Goal: Task Accomplishment & Management: Manage account settings

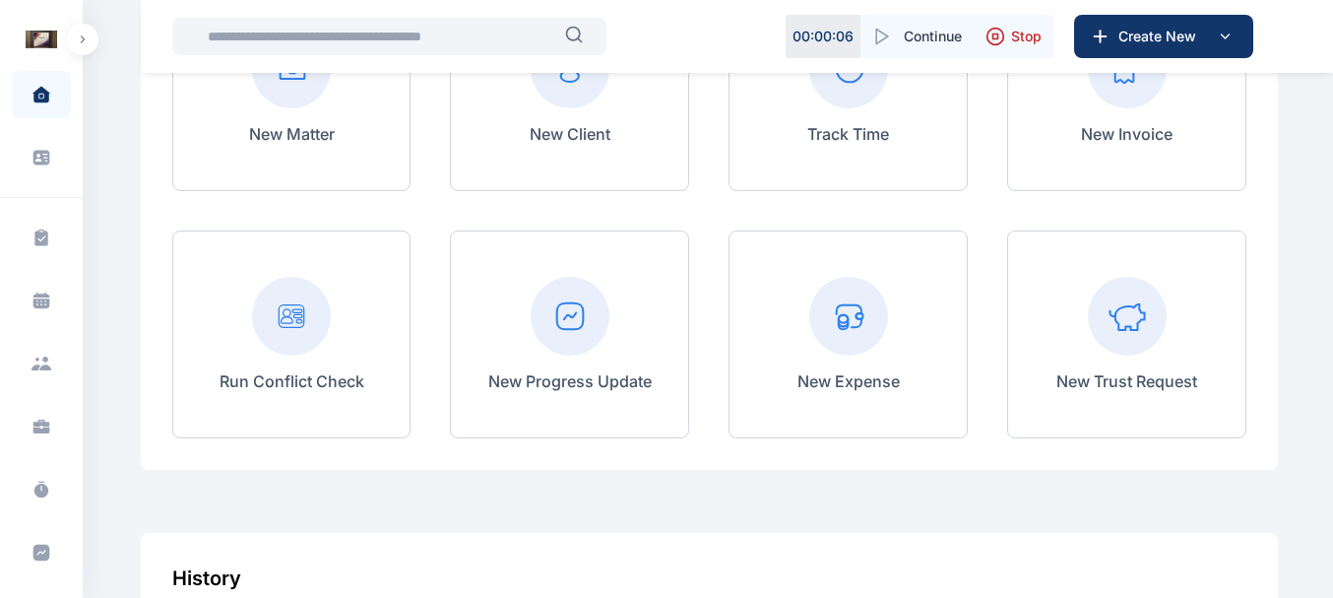
scroll to position [837, 0]
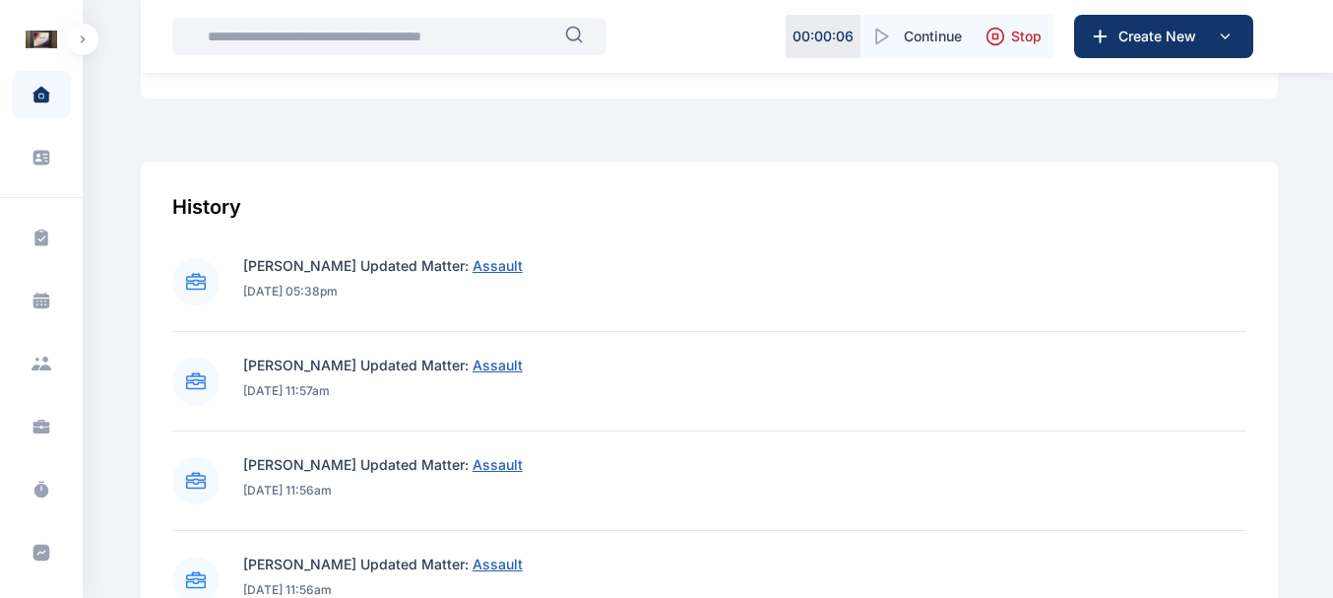
click at [85, 33] on button "button" at bounding box center [83, 40] width 32 height 32
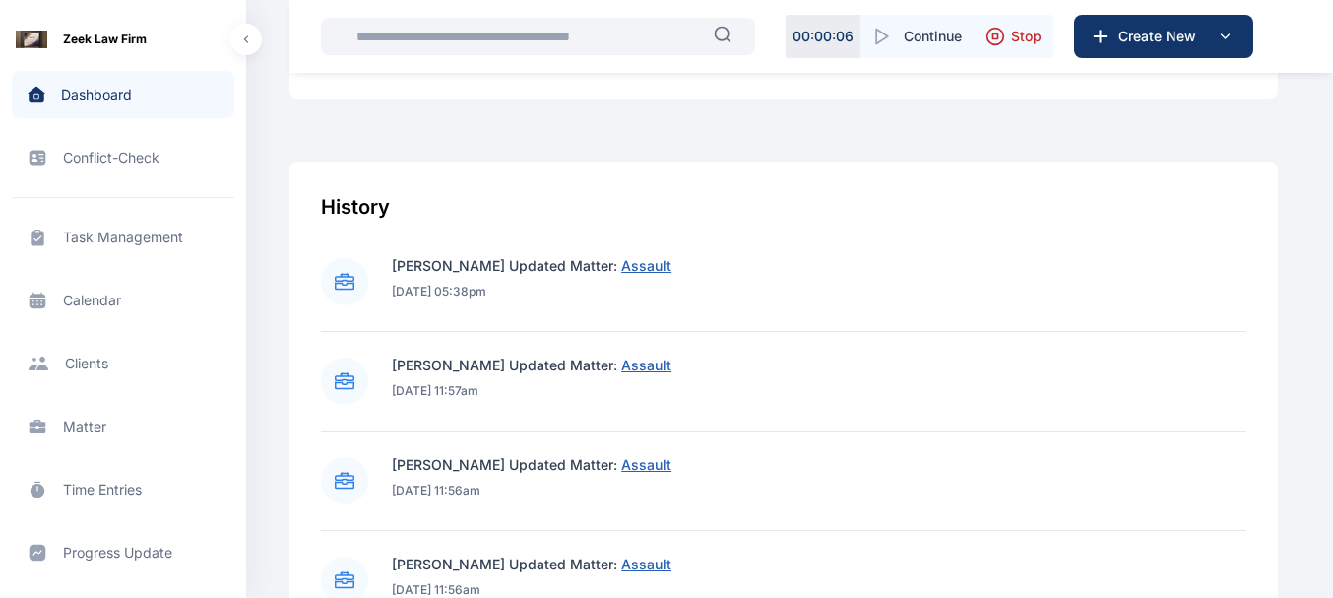
scroll to position [475, 0]
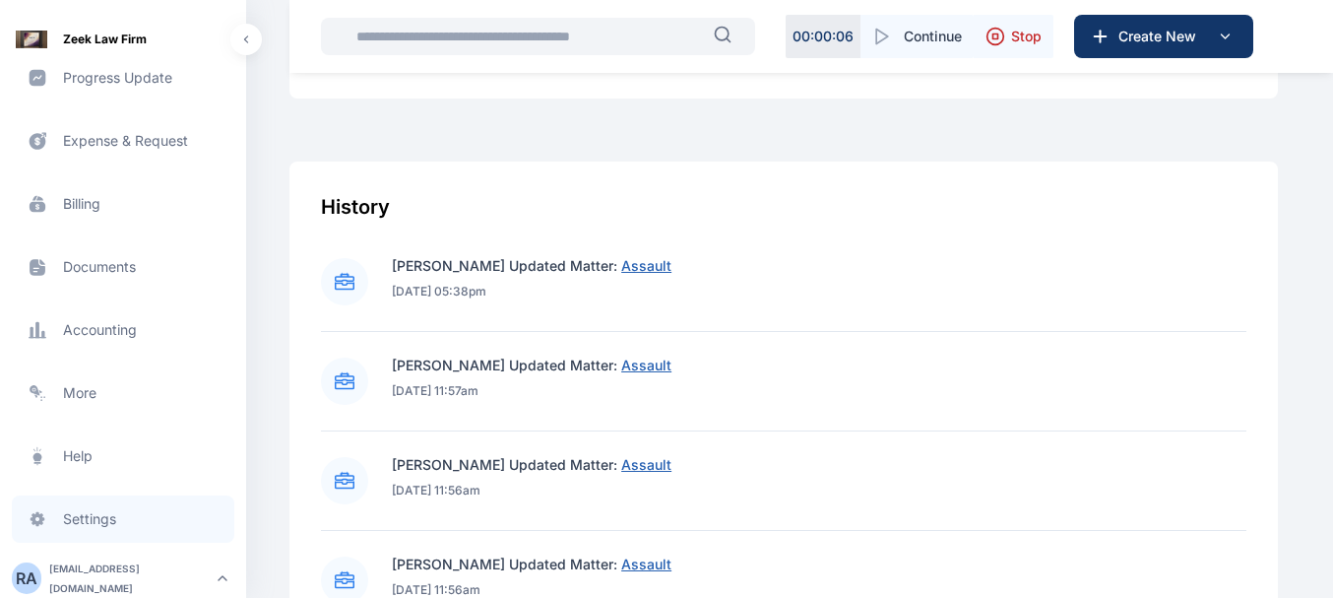
click at [89, 534] on span "Settings settings settings" at bounding box center [123, 518] width 223 height 47
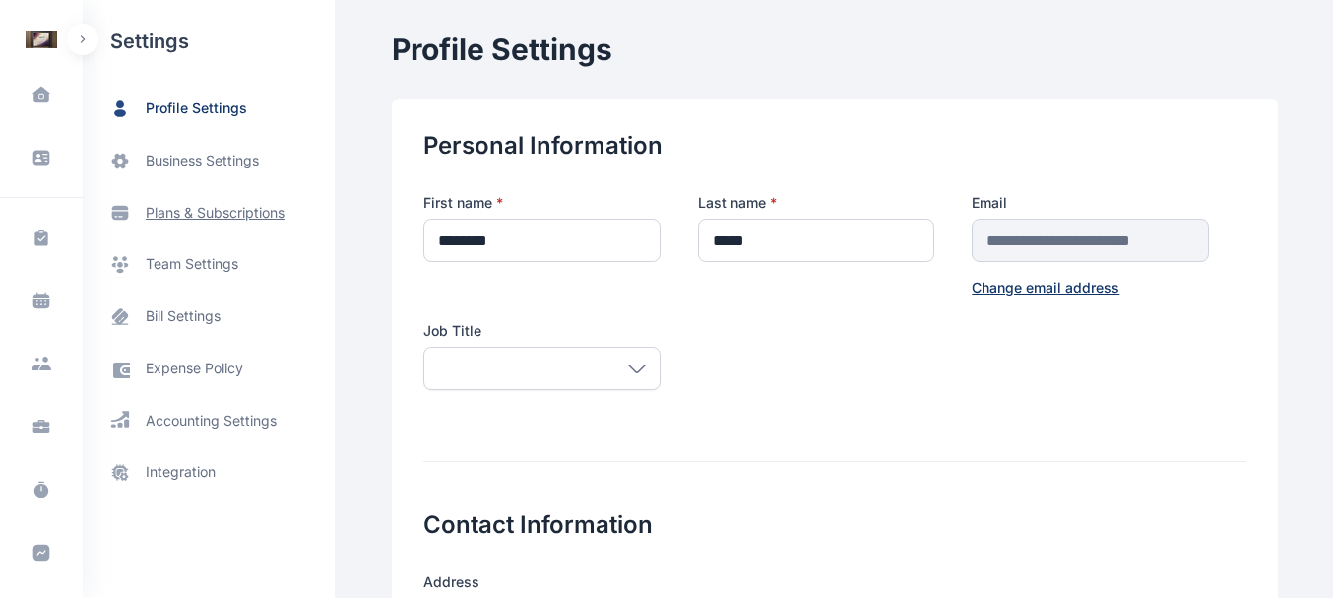
click at [182, 212] on span "plans & subscriptions" at bounding box center [215, 213] width 139 height 20
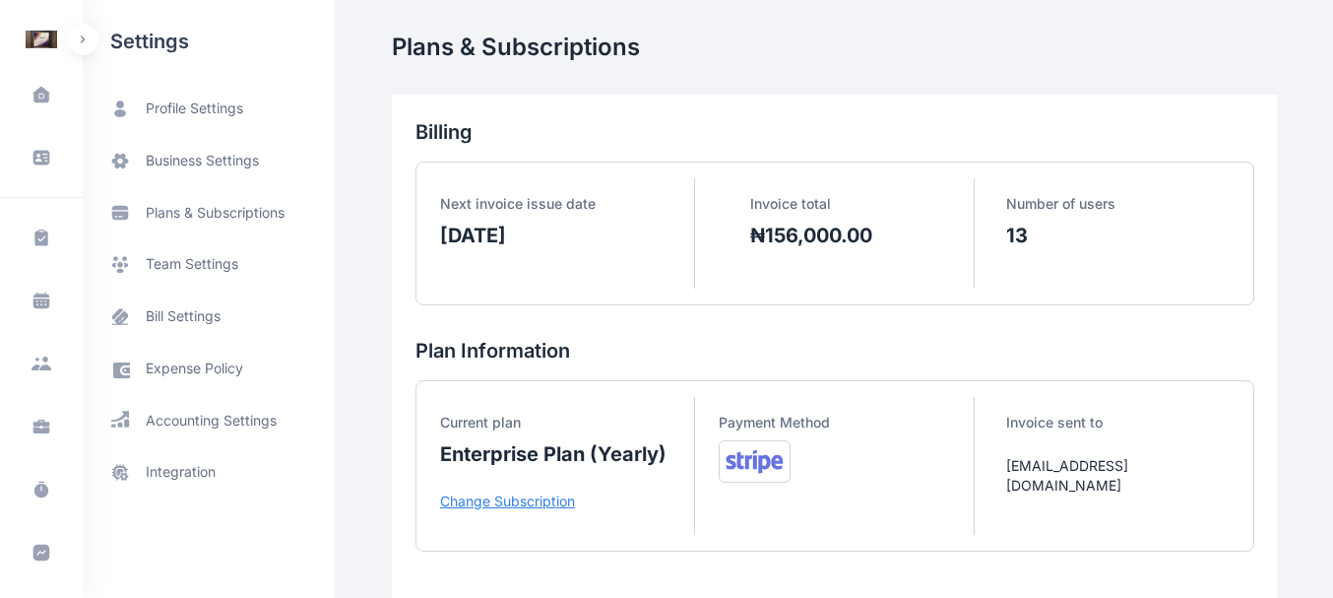
click at [550, 495] on p "Change Subscription" at bounding box center [567, 501] width 254 height 20
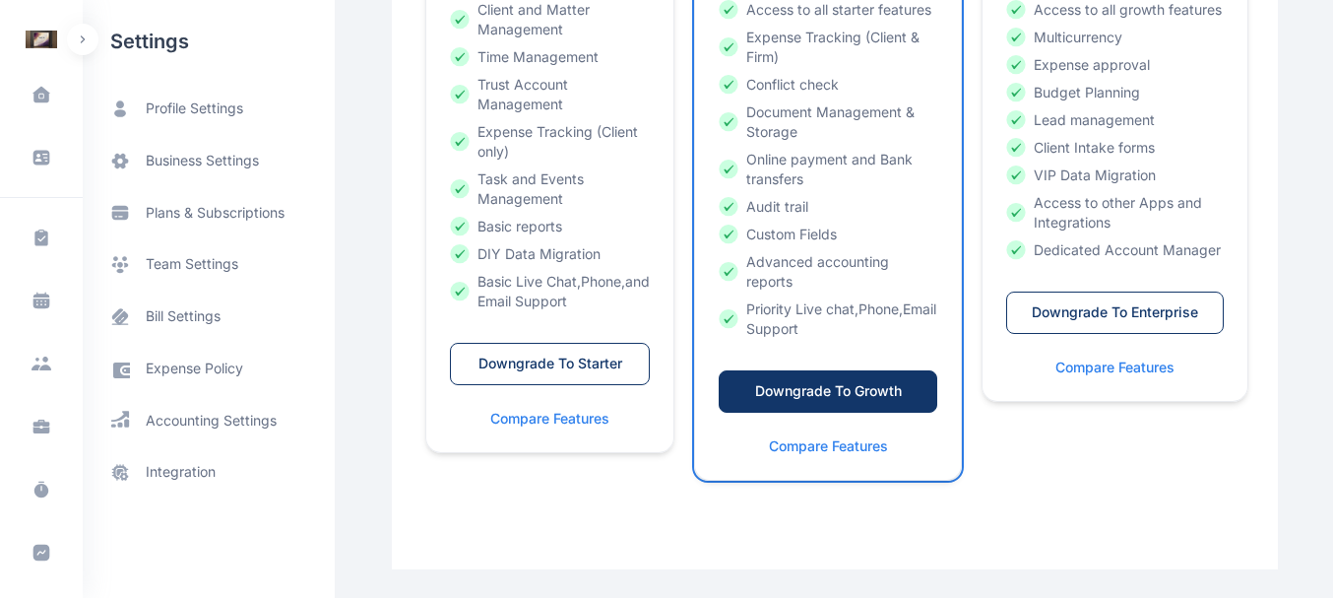
scroll to position [645, 0]
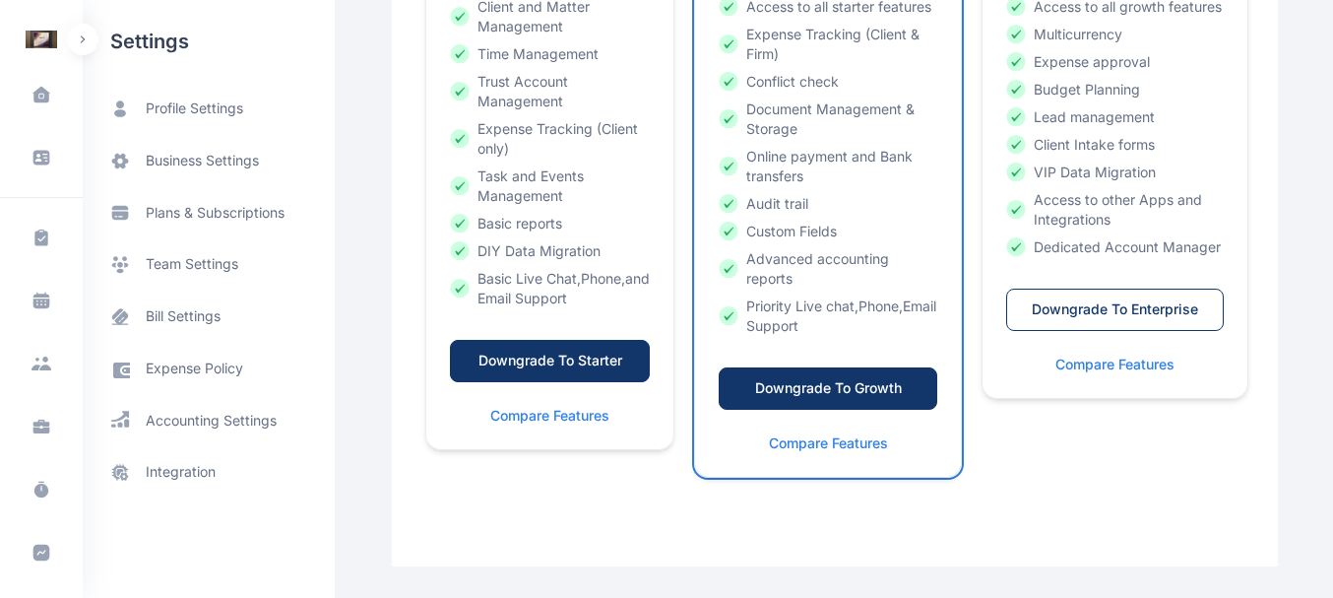
click at [542, 380] on button "Downgrade To Starter" at bounding box center [550, 361] width 200 height 42
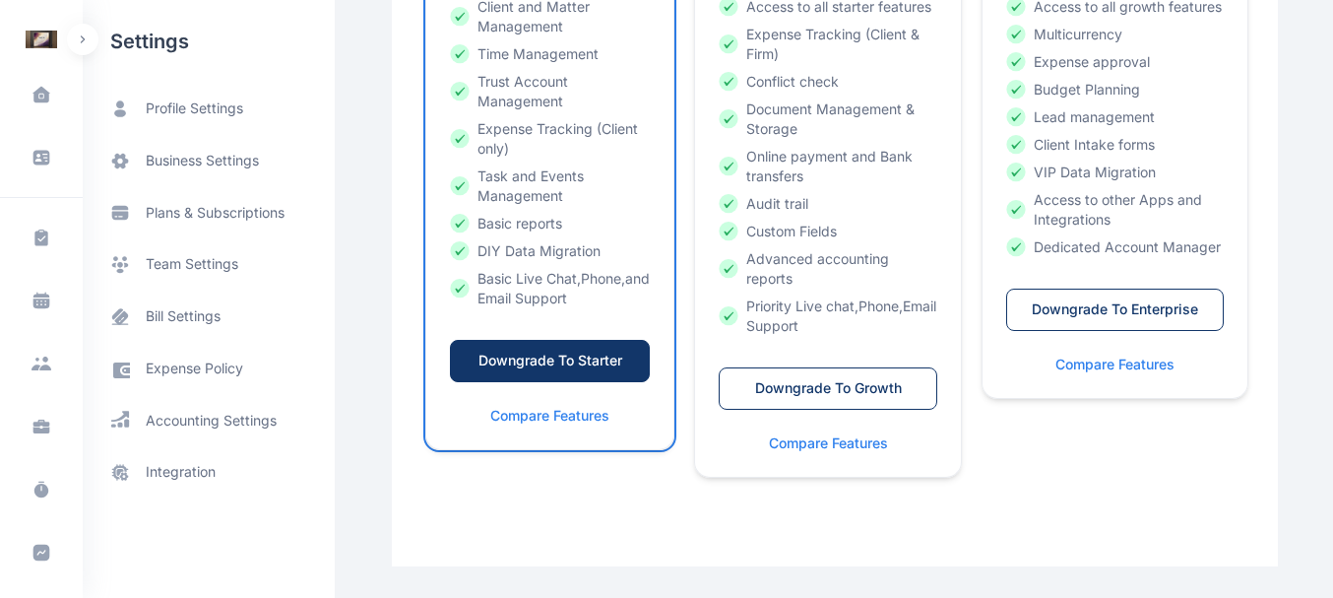
click at [542, 380] on button "Downgrade To Starter" at bounding box center [550, 361] width 200 height 42
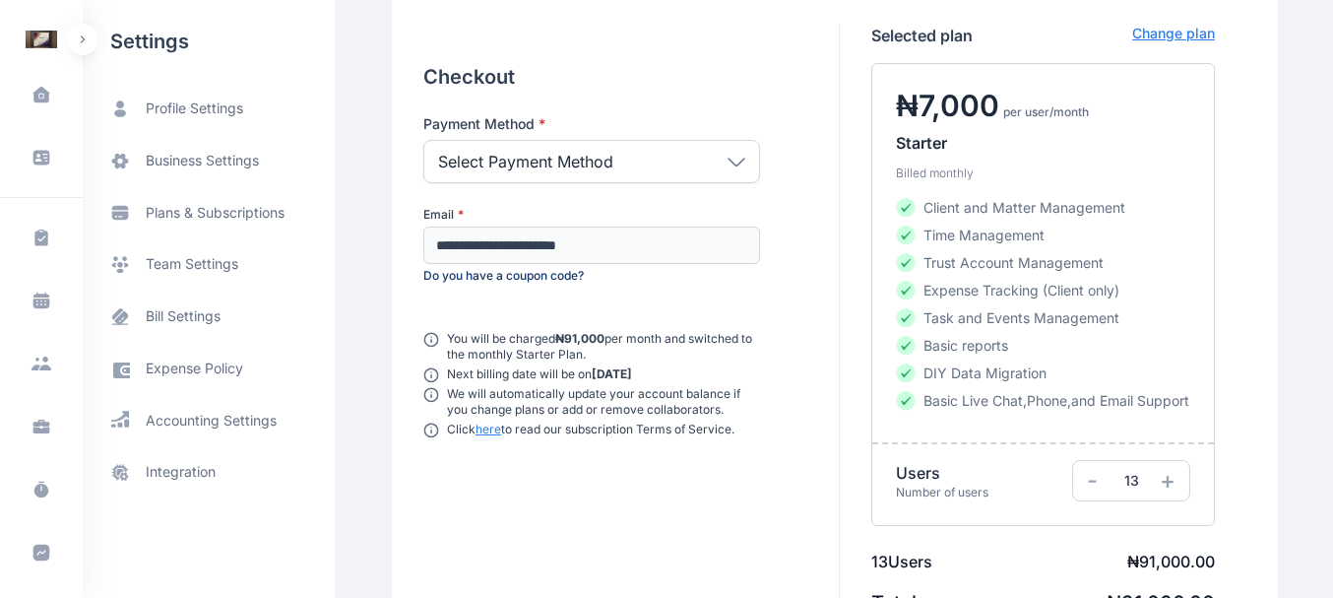
scroll to position [89, 0]
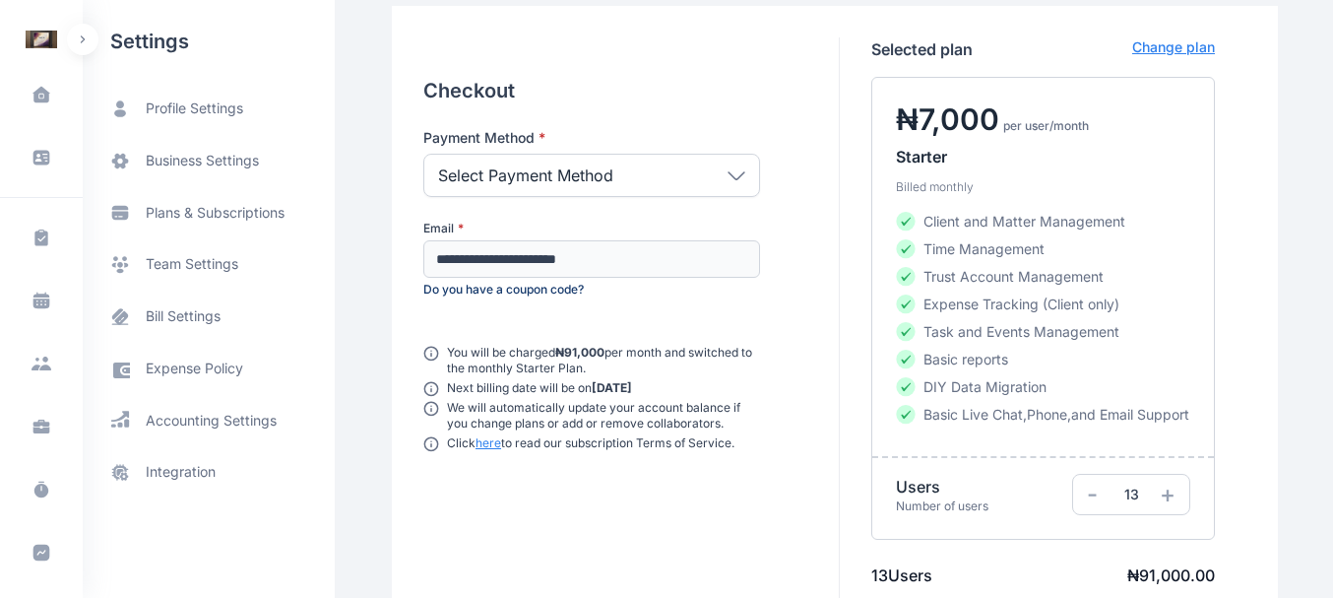
click at [732, 171] on icon at bounding box center [737, 175] width 18 height 9
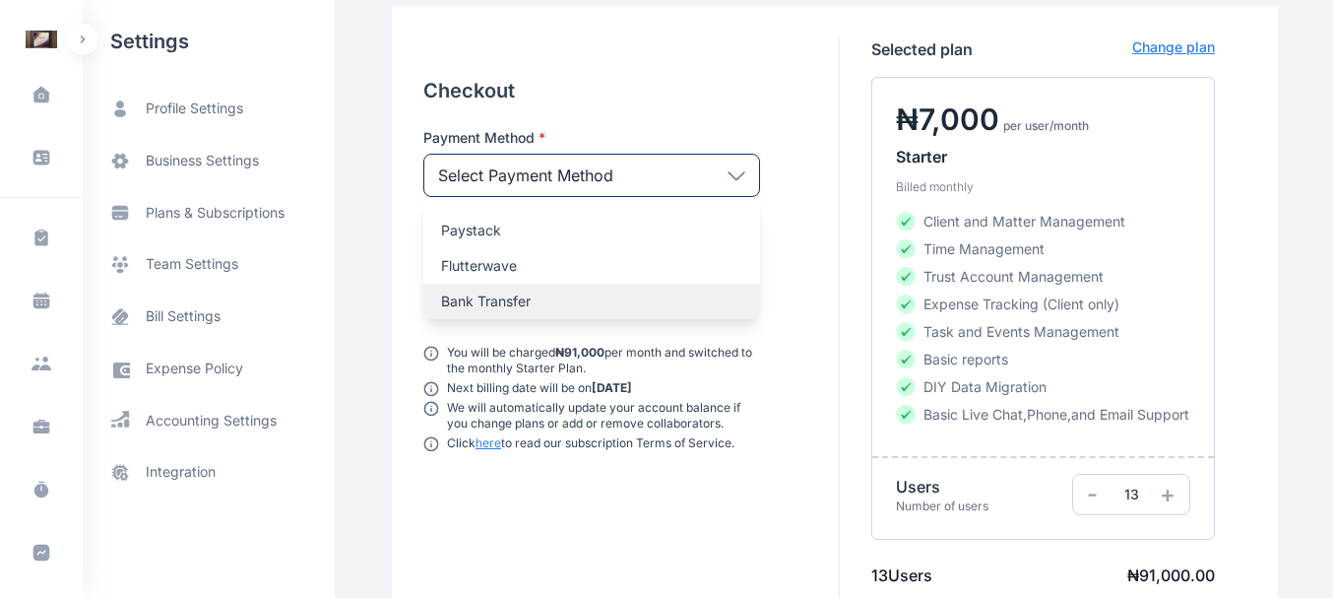
click at [567, 303] on p "Bank Transfer" at bounding box center [591, 301] width 301 height 20
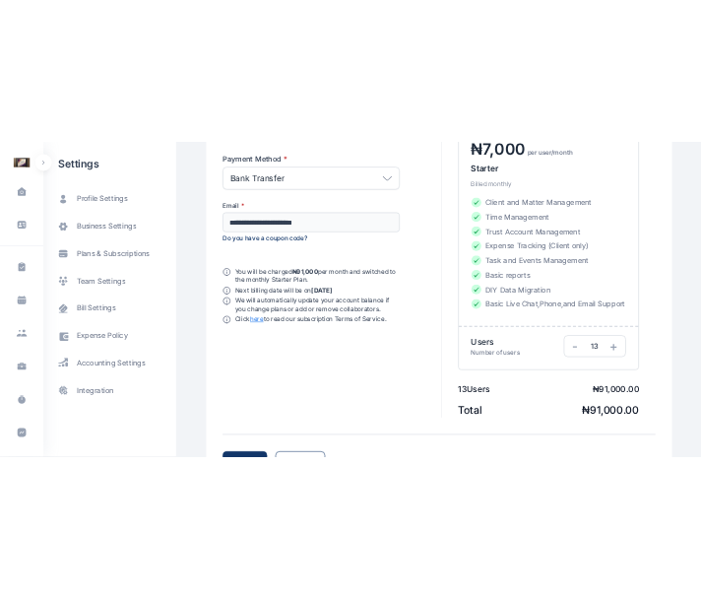
scroll to position [286, 0]
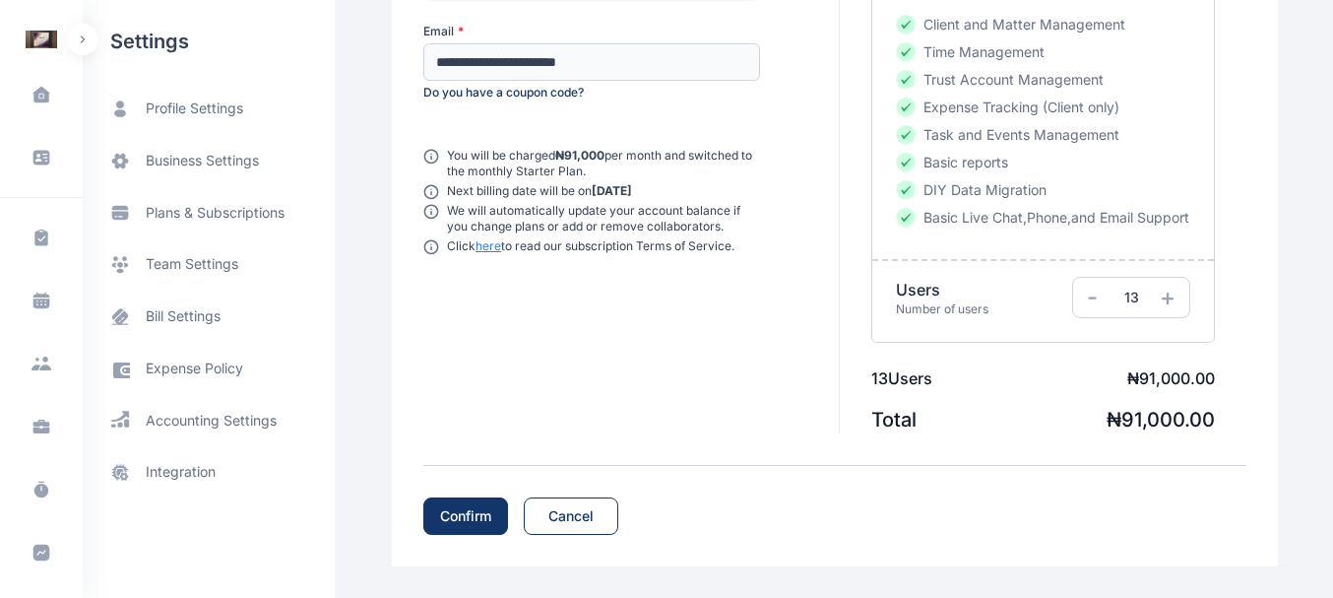
click at [463, 528] on button "Confirm" at bounding box center [465, 515] width 85 height 37
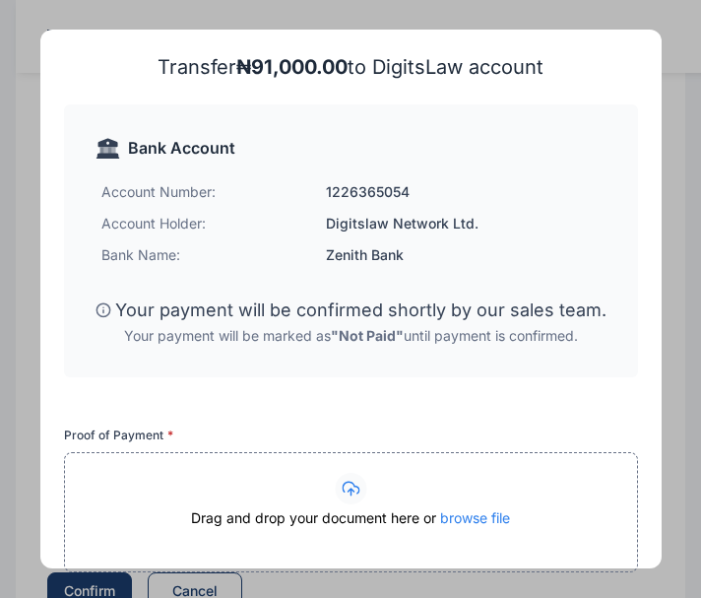
scroll to position [424, 0]
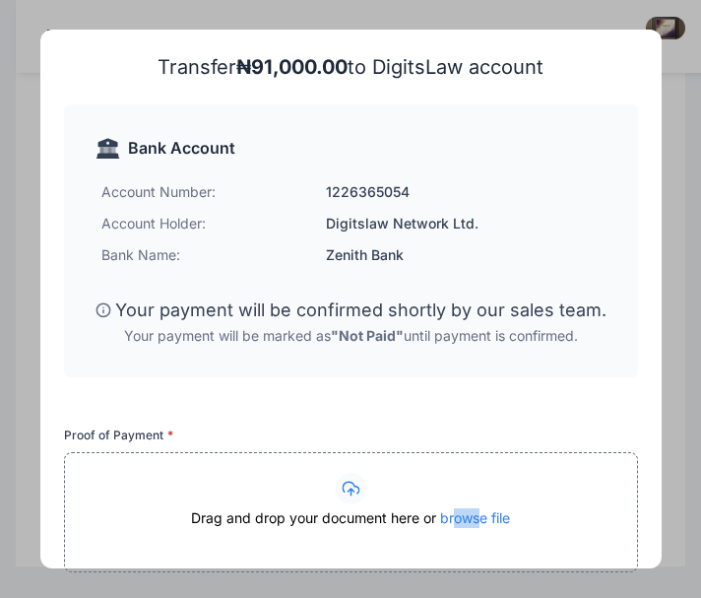
drag, startPoint x: 462, startPoint y: 534, endPoint x: 485, endPoint y: 509, distance: 34.1
click at [485, 509] on div "Drag and drop your document here or browse file" at bounding box center [351, 527] width 572 height 39
click at [485, 509] on span "browse file" at bounding box center [475, 517] width 70 height 17
click at [491, 518] on span "browse file" at bounding box center [475, 517] width 70 height 17
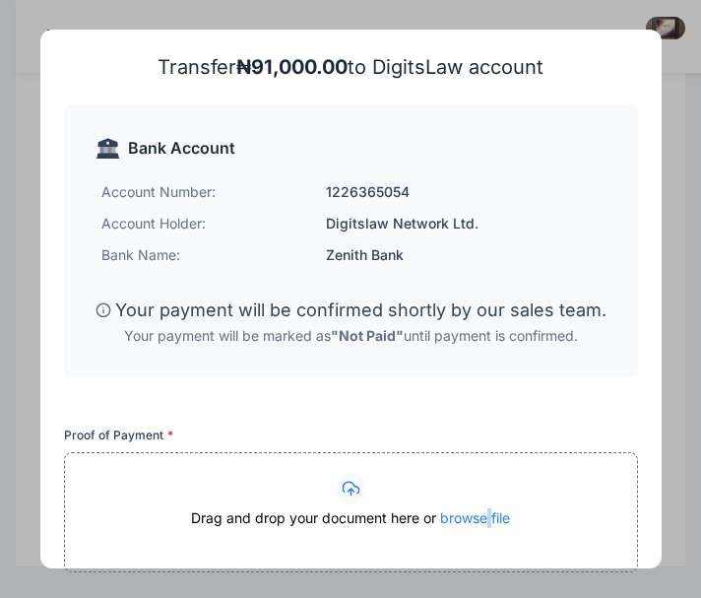
click at [468, 520] on span "browse file" at bounding box center [475, 517] width 70 height 17
click at [340, 487] on div at bounding box center [351, 489] width 572 height 32
click at [350, 489] on icon at bounding box center [351, 488] width 17 height 13
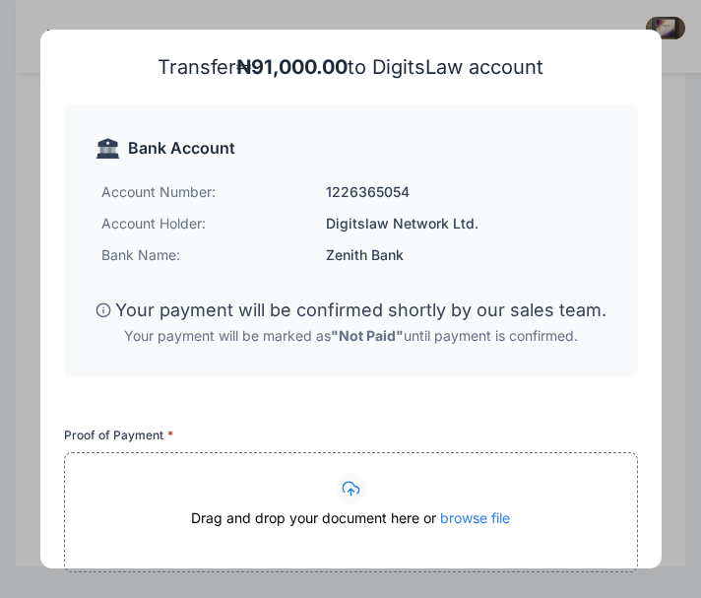
click at [350, 489] on icon at bounding box center [351, 488] width 17 height 13
drag, startPoint x: 350, startPoint y: 489, endPoint x: 647, endPoint y: 440, distance: 300.4
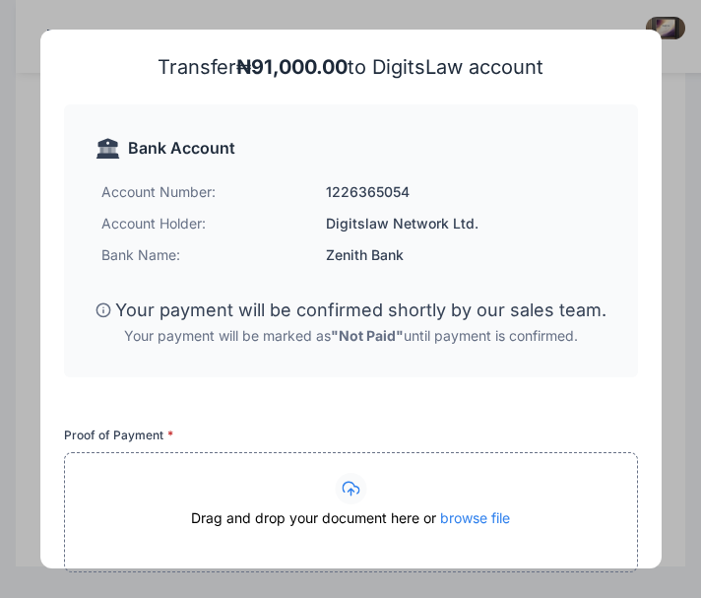
click at [647, 440] on div "Transfer ₦ 91,000.00 to DigitsLaw account Bank Account Account Number: [FINANCI…" at bounding box center [350, 355] width 621 height 651
click at [509, 540] on div "Drag and drop your document here or browse file" at bounding box center [351, 527] width 572 height 39
click at [479, 514] on span "browse file" at bounding box center [475, 517] width 70 height 17
click at [500, 512] on span "browse file" at bounding box center [475, 517] width 70 height 17
click at [496, 524] on span "browse file" at bounding box center [475, 517] width 70 height 17
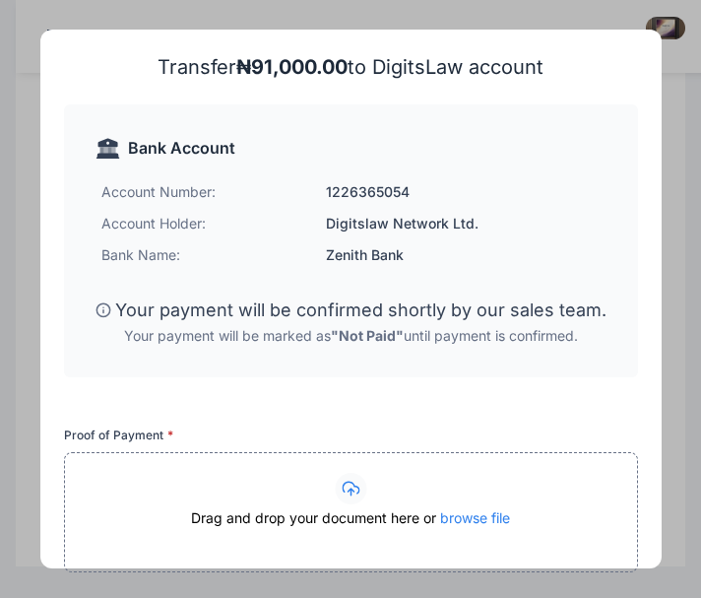
click at [496, 524] on span "browse file" at bounding box center [475, 517] width 70 height 17
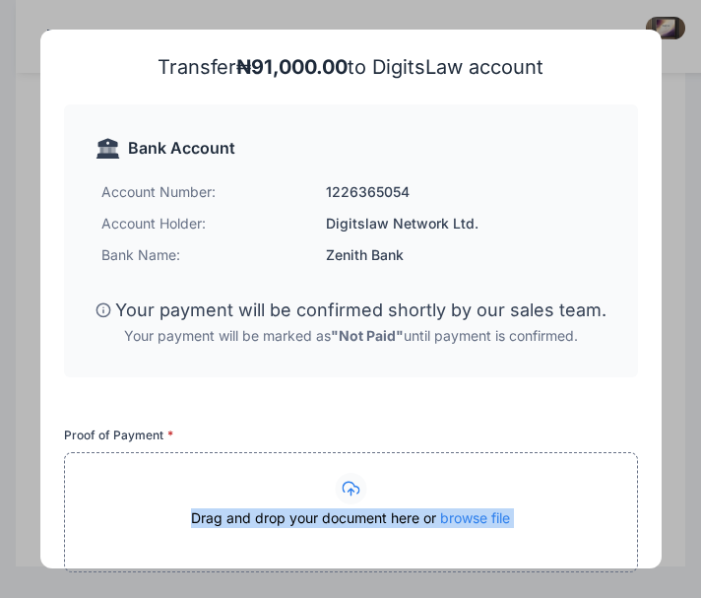
click at [627, 385] on div "Transfer ₦ 91,000.00 to DigitsLaw account Bank Account Account Number: [FINANCI…" at bounding box center [351, 355] width 574 height 604
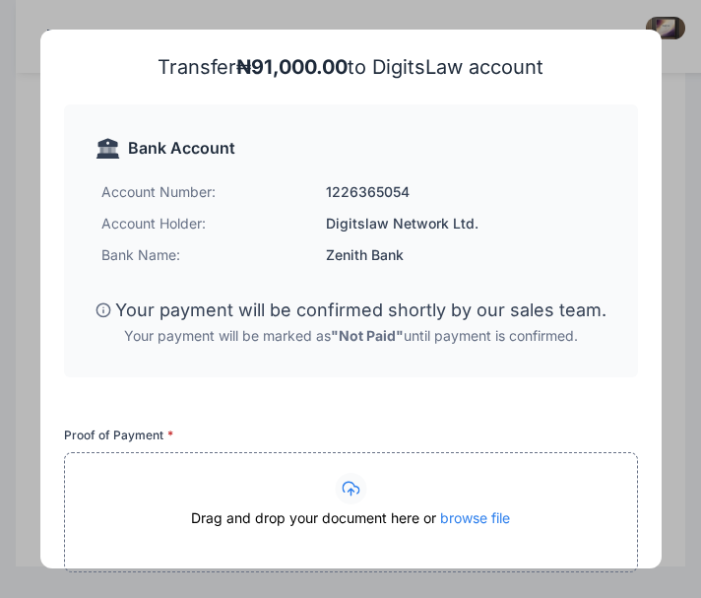
click at [355, 483] on circle at bounding box center [351, 489] width 32 height 32
click at [345, 494] on circle at bounding box center [351, 489] width 32 height 32
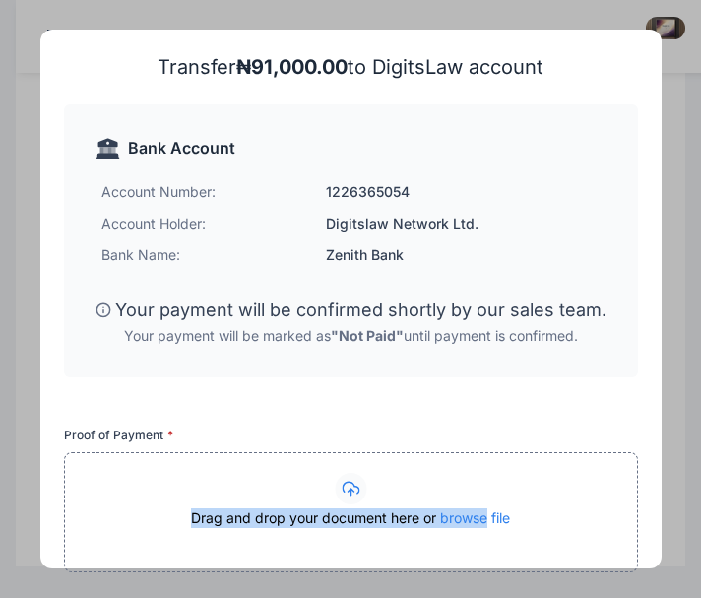
drag, startPoint x: 345, startPoint y: 494, endPoint x: 478, endPoint y: 532, distance: 138.1
click at [478, 532] on div "Drag and drop your document here or browse file" at bounding box center [351, 510] width 572 height 75
click at [478, 532] on div "Drag and drop your document here or browse file" at bounding box center [351, 527] width 572 height 39
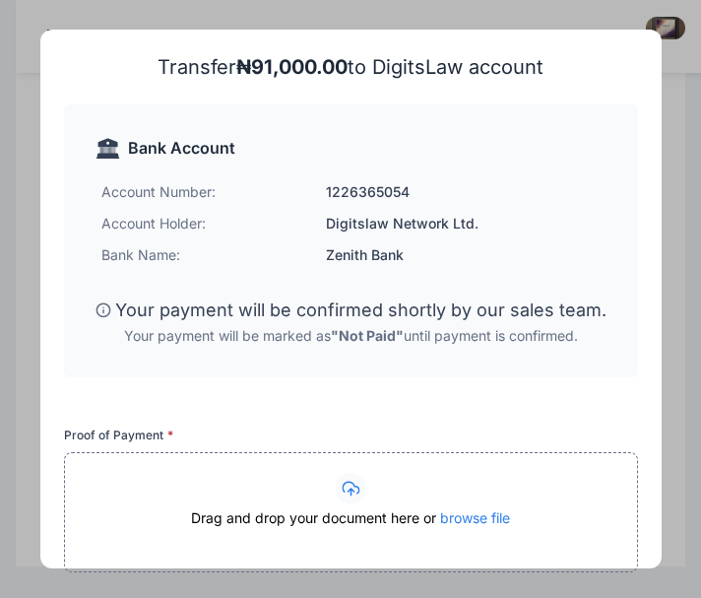
click at [491, 532] on div "Drag and drop your document here or browse file" at bounding box center [351, 527] width 572 height 39
click at [466, 502] on div at bounding box center [351, 489] width 572 height 32
click at [354, 553] on div "Drag and drop your document here or browse file" at bounding box center [351, 512] width 574 height 120
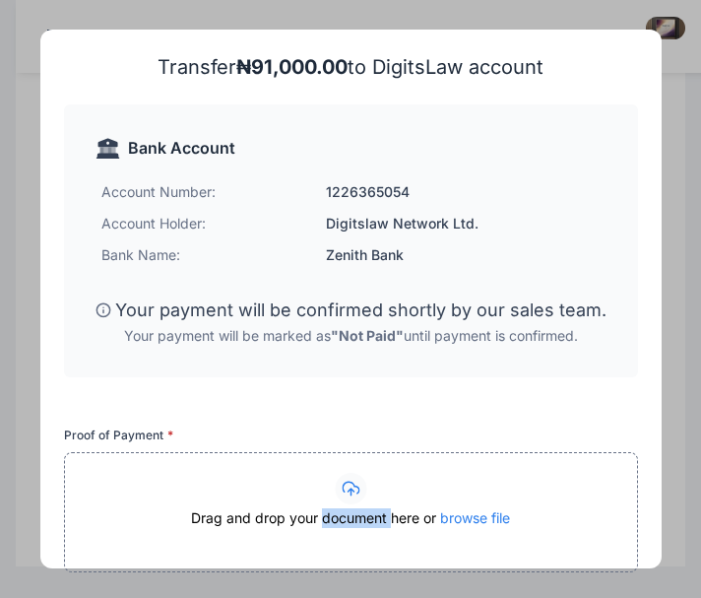
click at [325, 482] on div at bounding box center [351, 489] width 572 height 32
click at [386, 520] on div "Drag and drop your document here or browse file" at bounding box center [351, 527] width 572 height 39
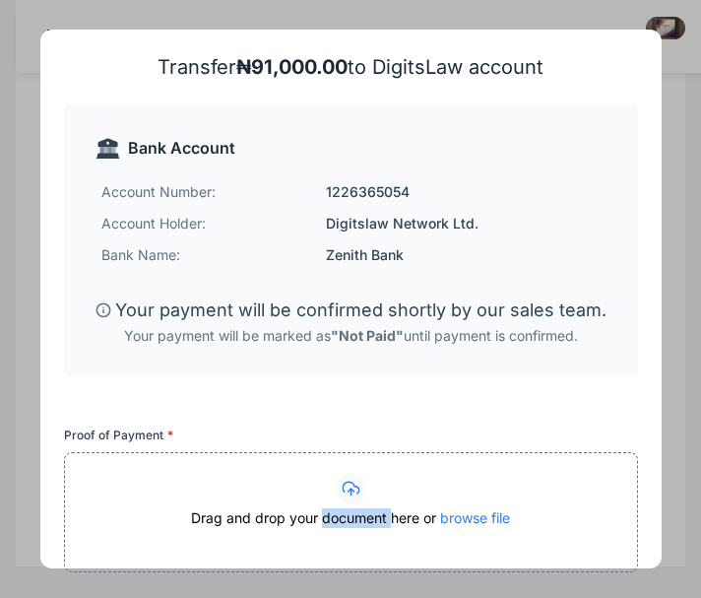
click at [489, 516] on span "browse file" at bounding box center [475, 517] width 70 height 17
click at [496, 509] on span "browse file" at bounding box center [475, 517] width 70 height 17
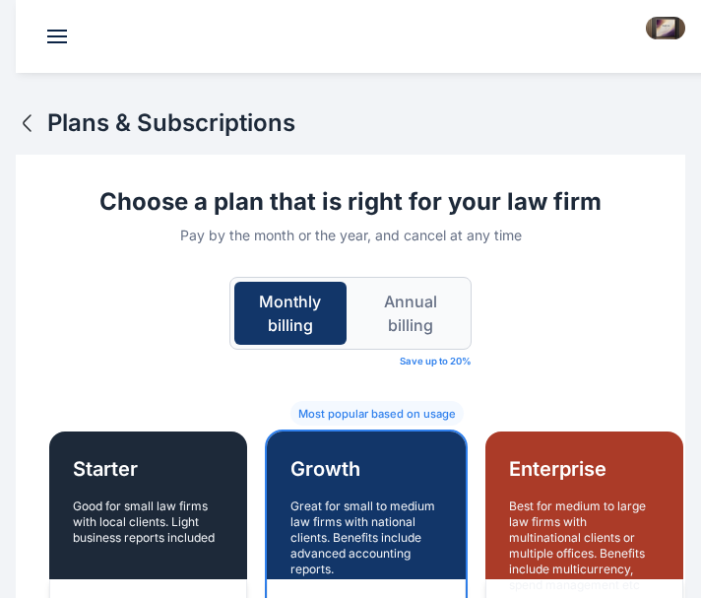
click at [29, 113] on icon "button" at bounding box center [28, 123] width 24 height 24
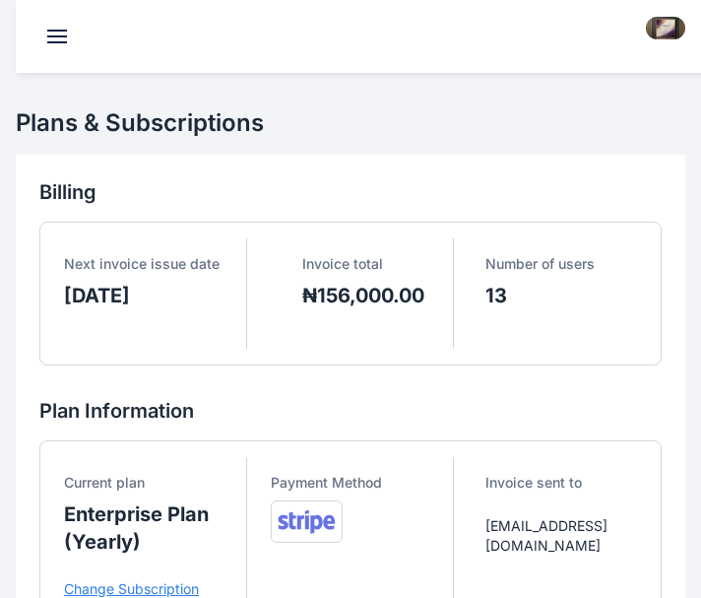
click at [665, 32] on img at bounding box center [665, 28] width 39 height 23
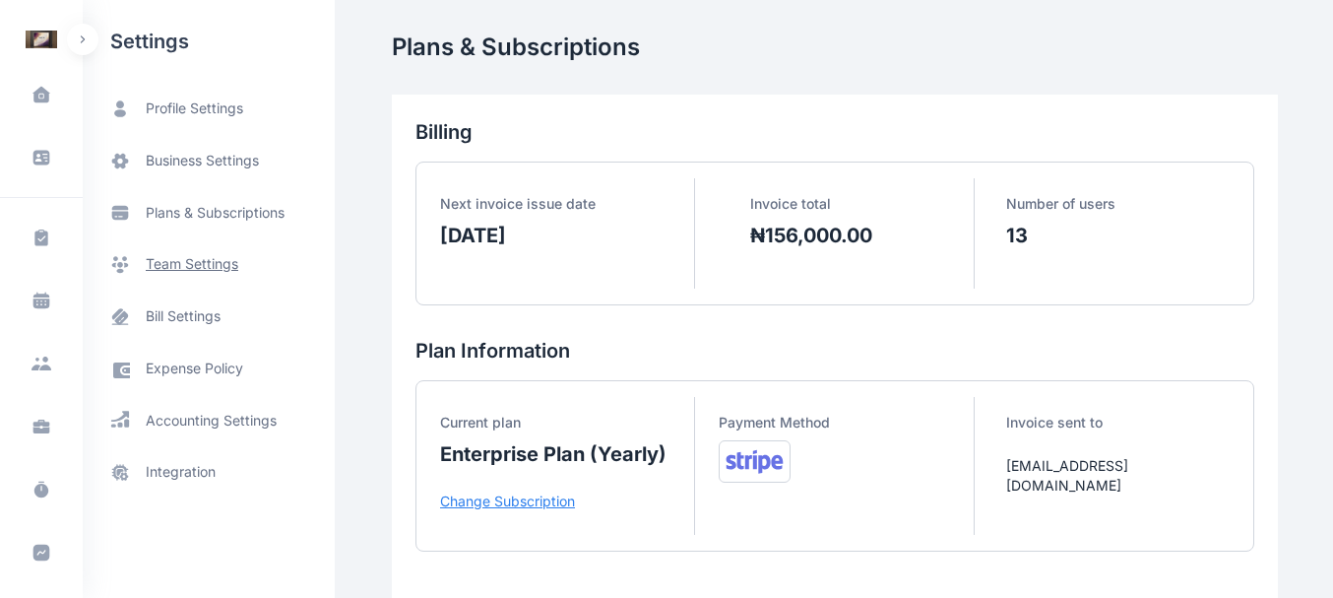
click at [192, 252] on span "team settings" at bounding box center [209, 264] width 252 height 52
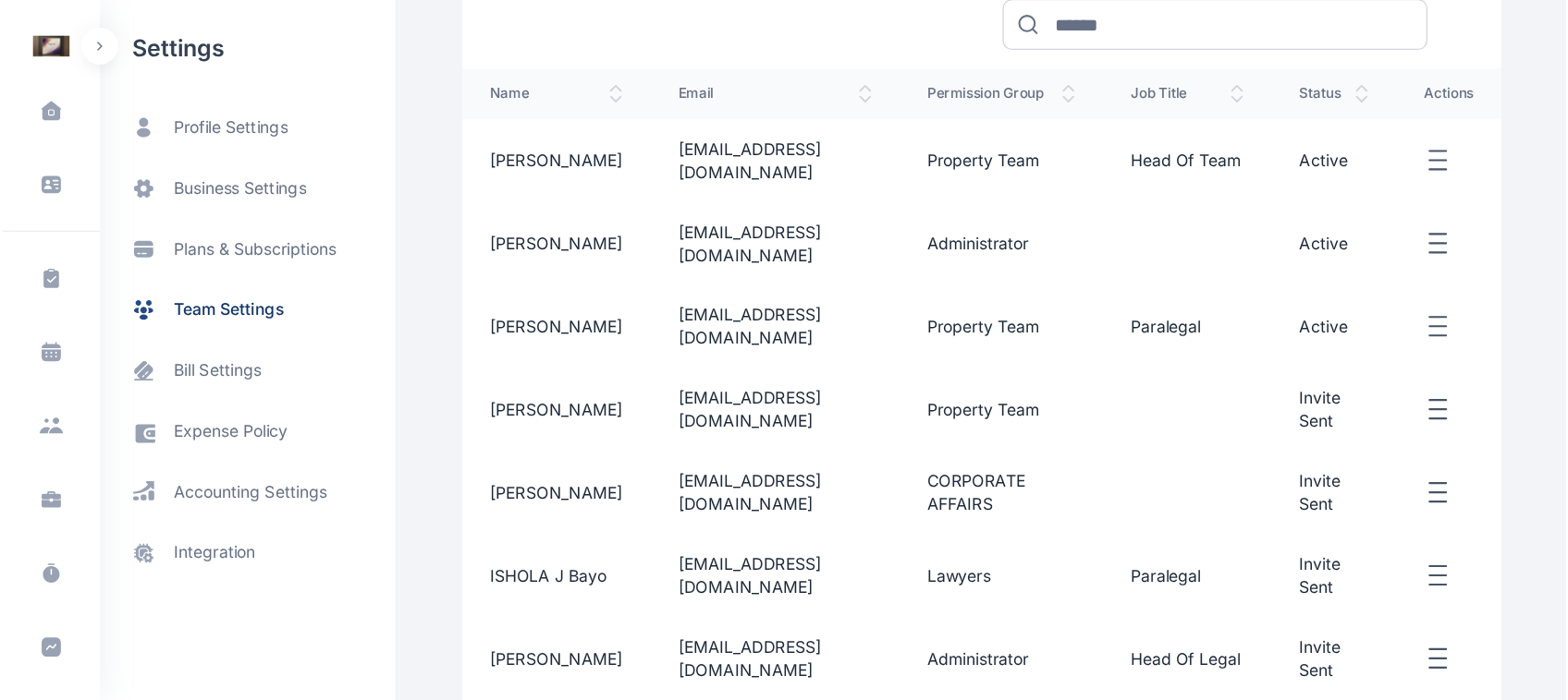
scroll to position [338, 0]
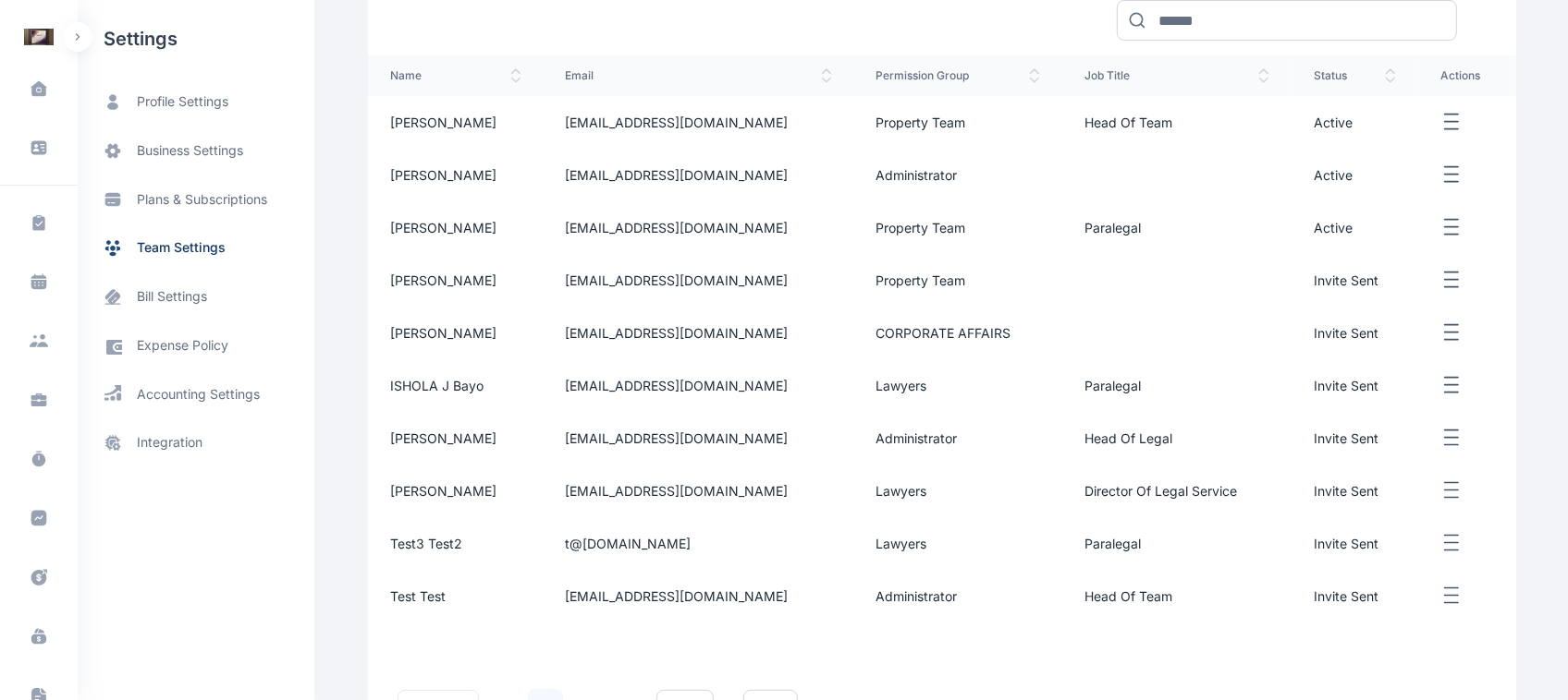
click at [1262, 232] on icon "button" at bounding box center [1452, 227] width 23 height 23
click at [1262, 129] on icon "button" at bounding box center [1452, 122] width 23 height 23
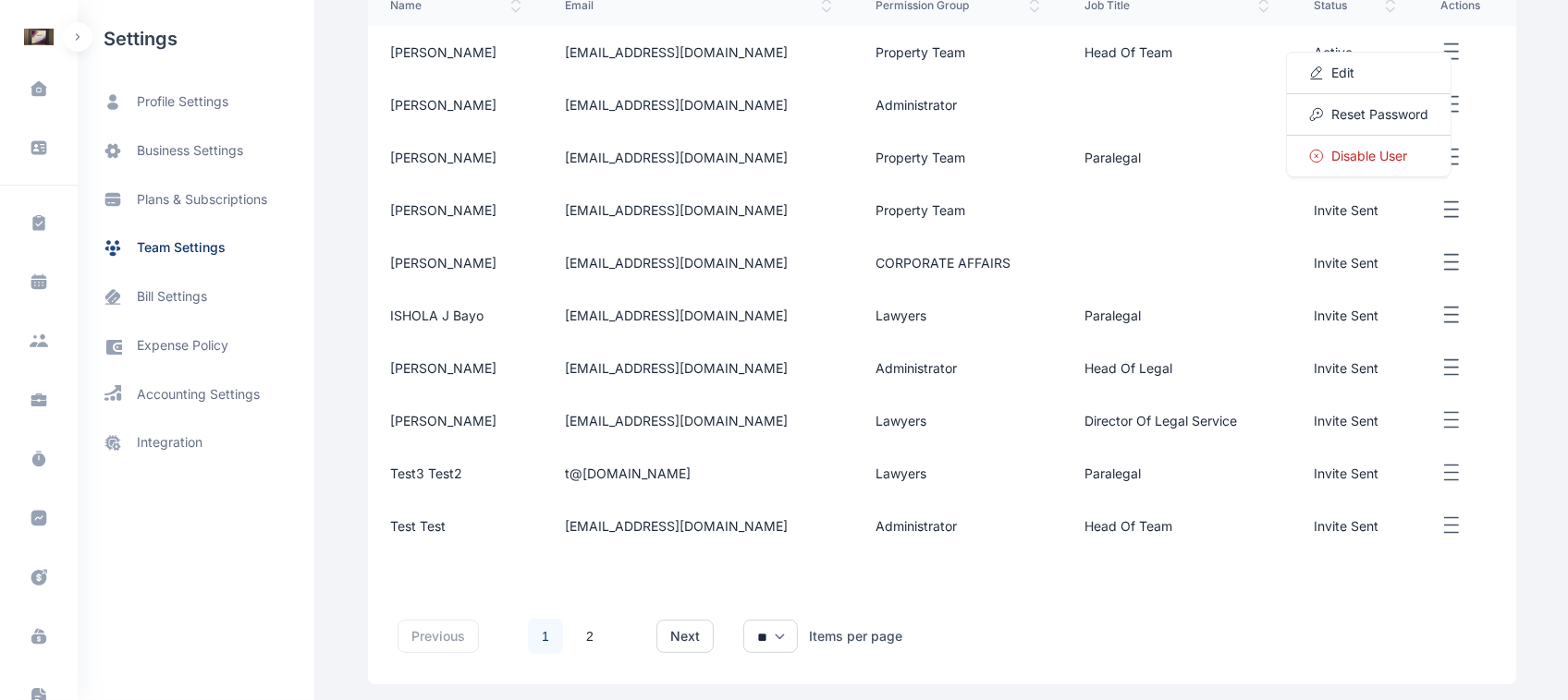
scroll to position [462, 0]
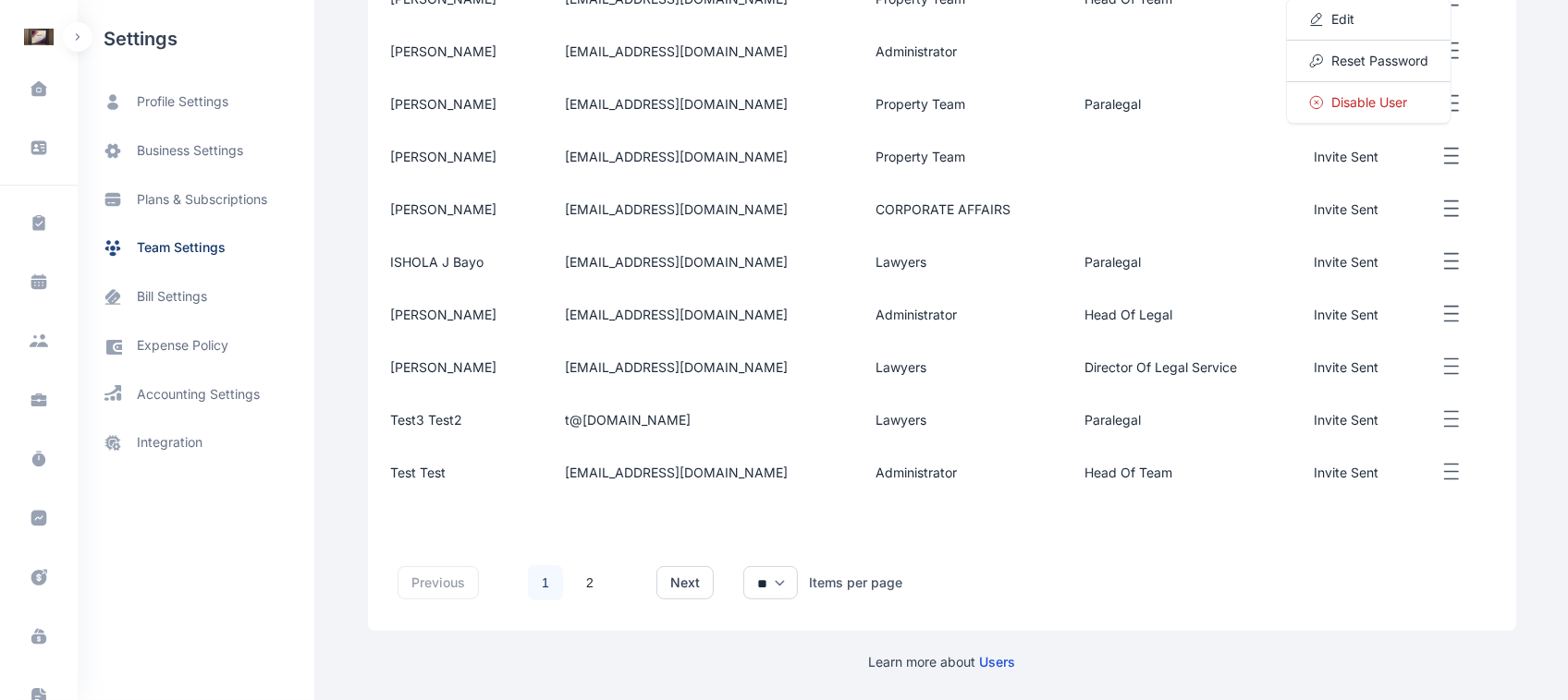
click at [1262, 374] on line "button" at bounding box center [1452, 374] width 13 height 0
click at [1262, 342] on td "Edit Resend Invite" at bounding box center [1467, 367] width 98 height 53
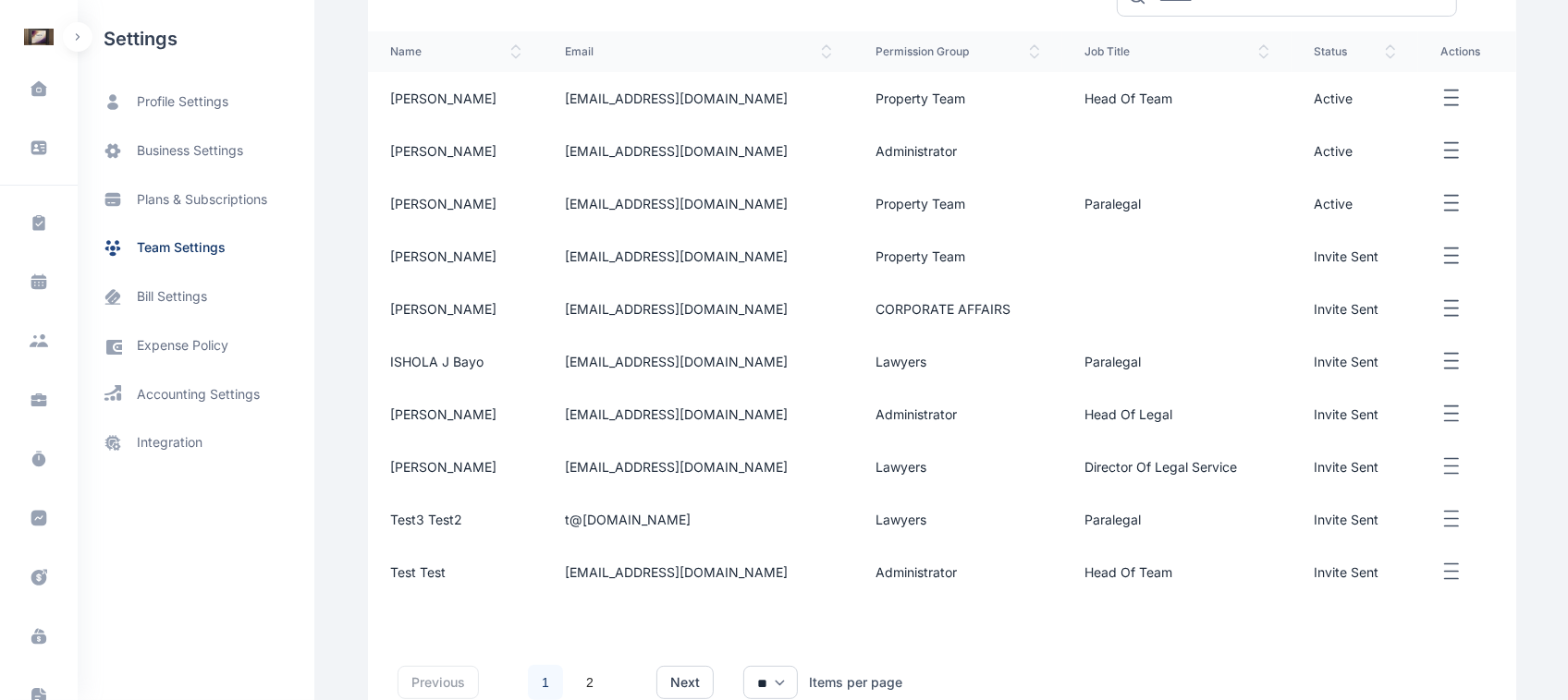
scroll to position [346, 0]
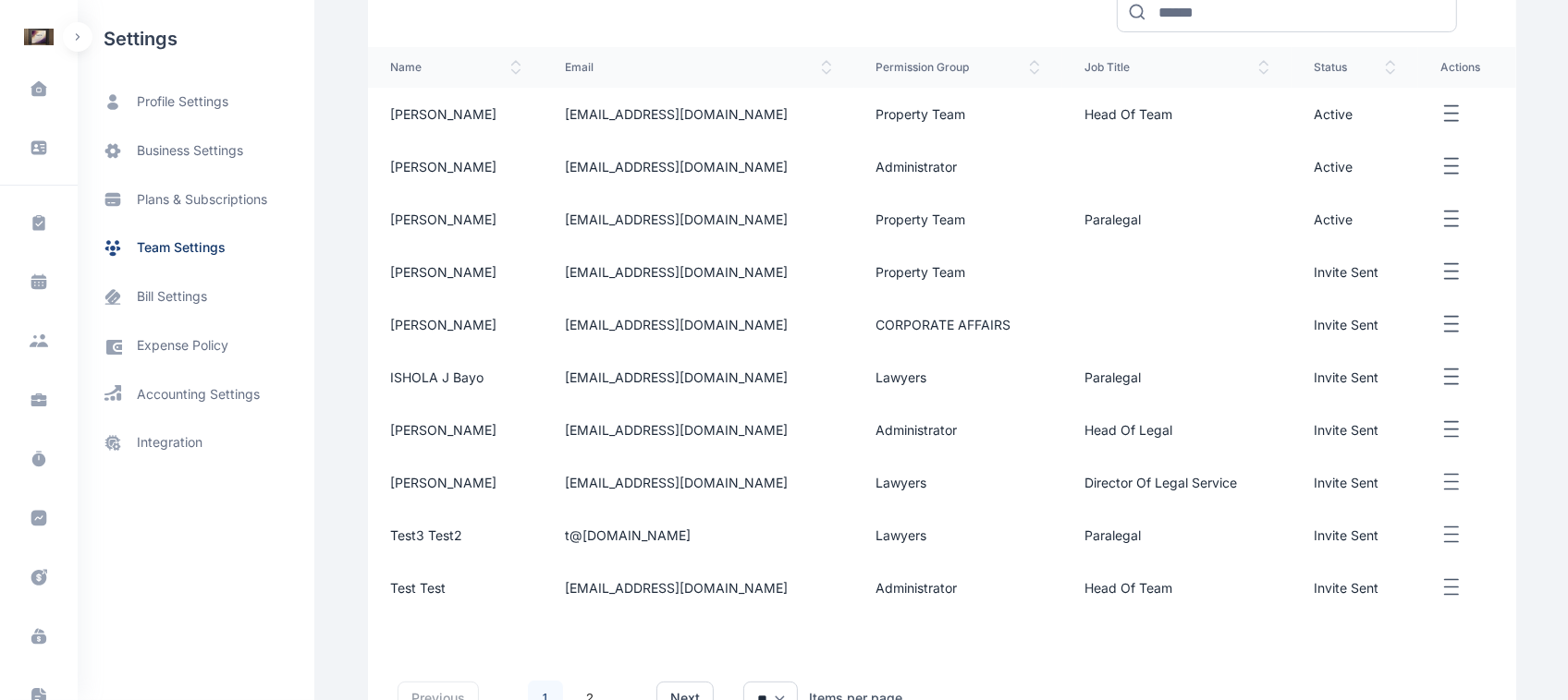
click at [1262, 142] on td at bounding box center [1467, 167] width 98 height 53
click at [1262, 167] on icon "button" at bounding box center [1452, 166] width 23 height 23
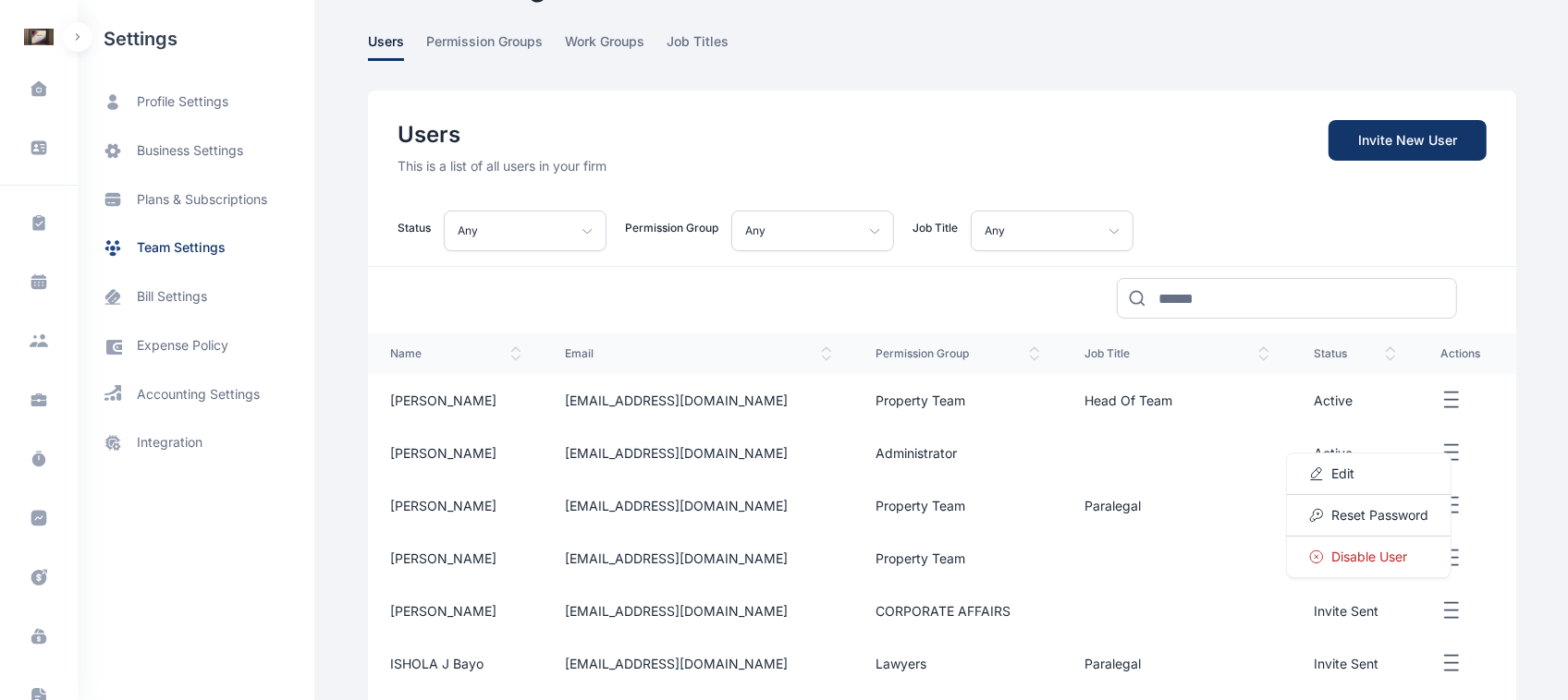
scroll to position [0, 0]
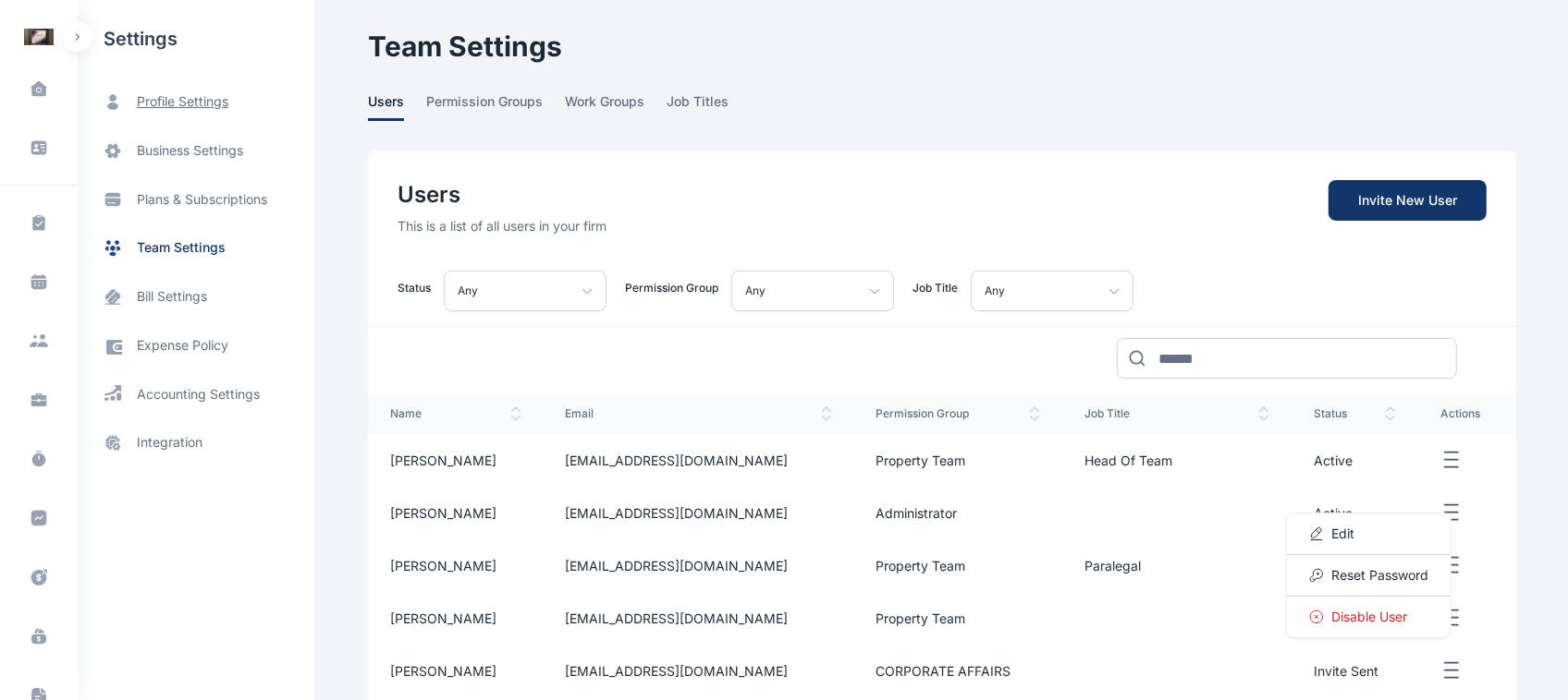
click at [187, 95] on span "profile settings" at bounding box center [182, 101] width 91 height 20
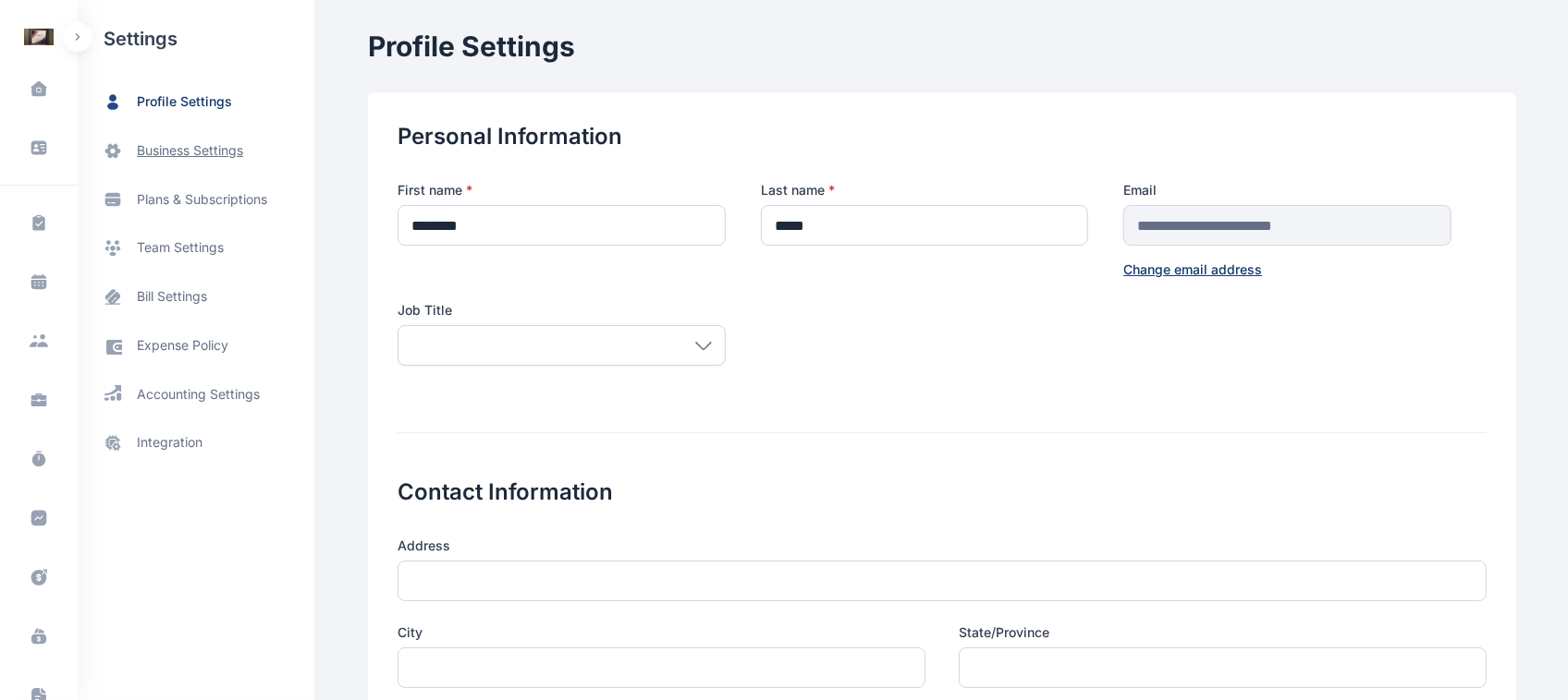
click at [209, 136] on span "business settings" at bounding box center [196, 151] width 237 height 49
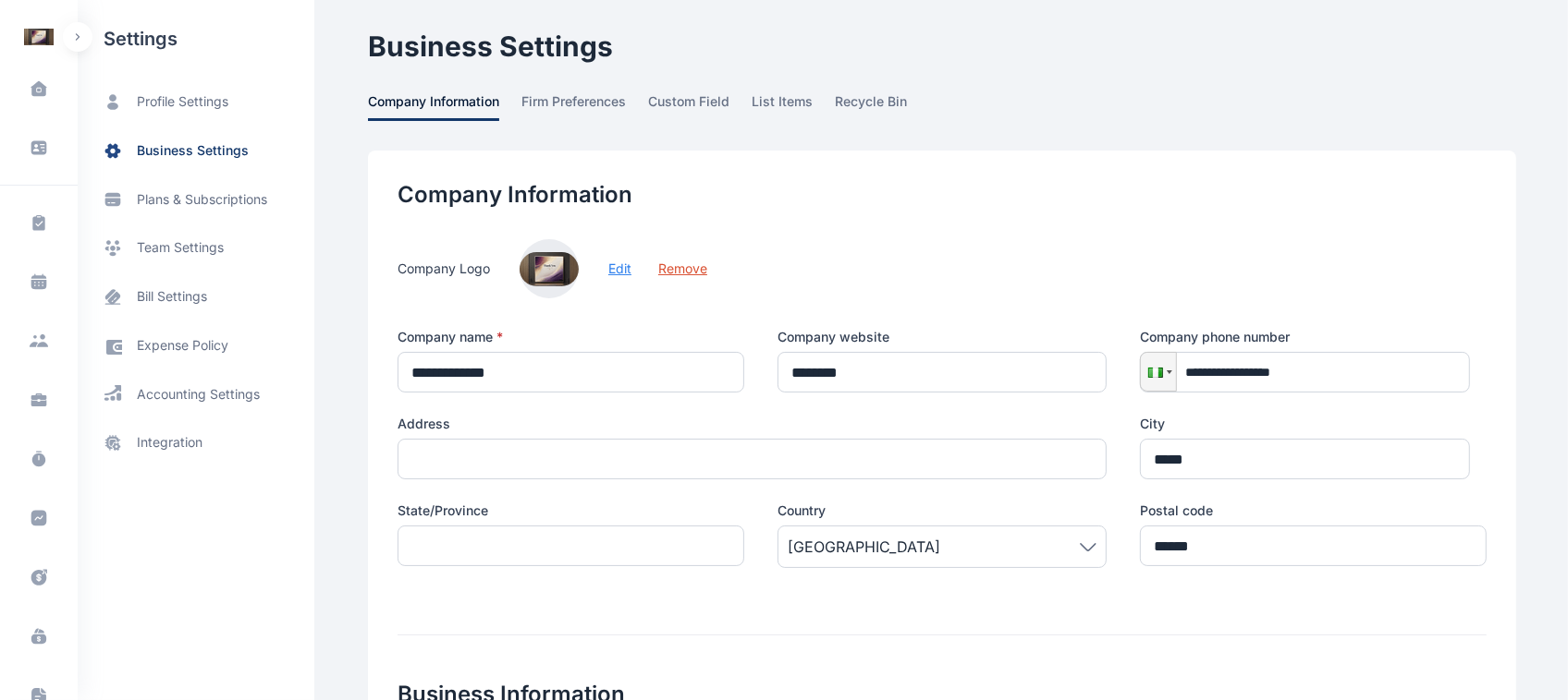
click at [612, 270] on button "Edit" at bounding box center [620, 269] width 23 height 19
click at [618, 270] on button "Edit" at bounding box center [620, 269] width 23 height 19
